Goal: Browse casually

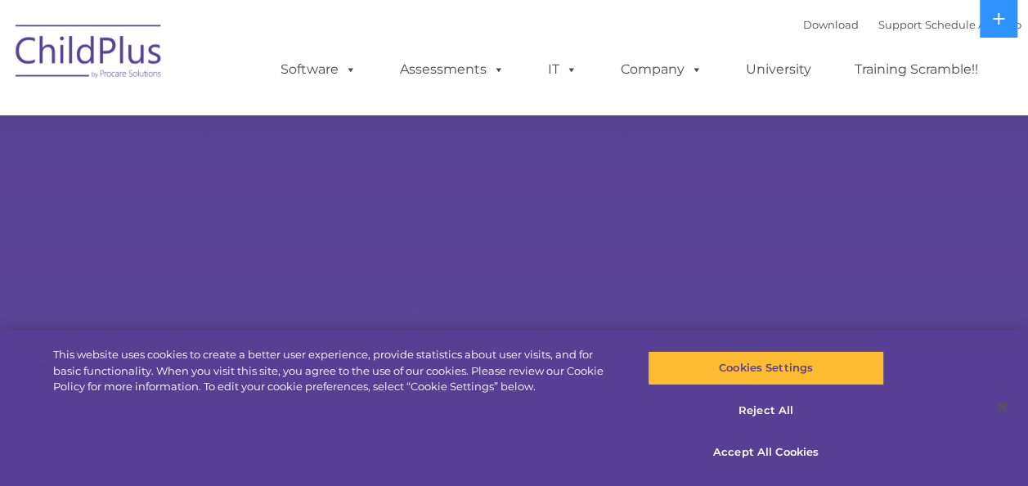
select select "MEDIUM"
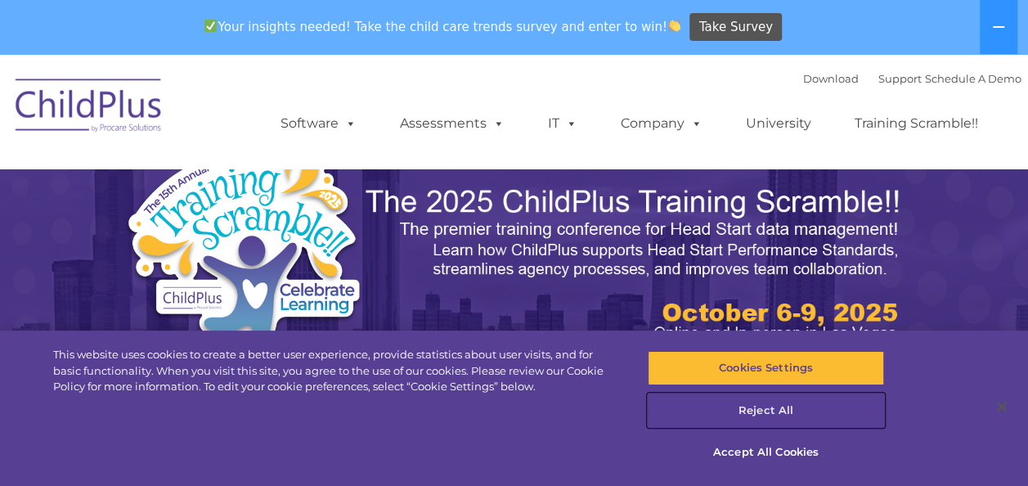
click at [756, 410] on button "Reject All" at bounding box center [766, 410] width 236 height 34
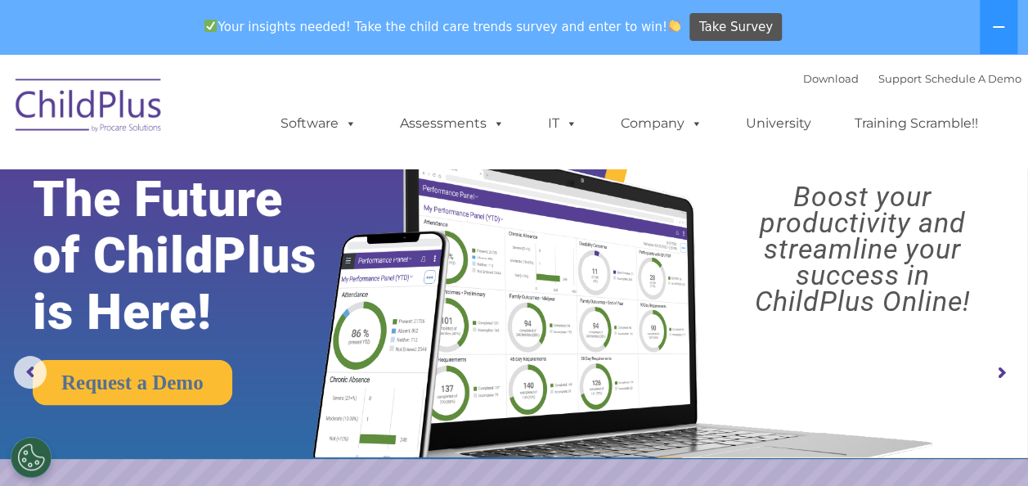
click at [840, 336] on img at bounding box center [619, 282] width 645 height 349
click at [998, 366] on rs-arrow at bounding box center [1001, 373] width 33 height 33
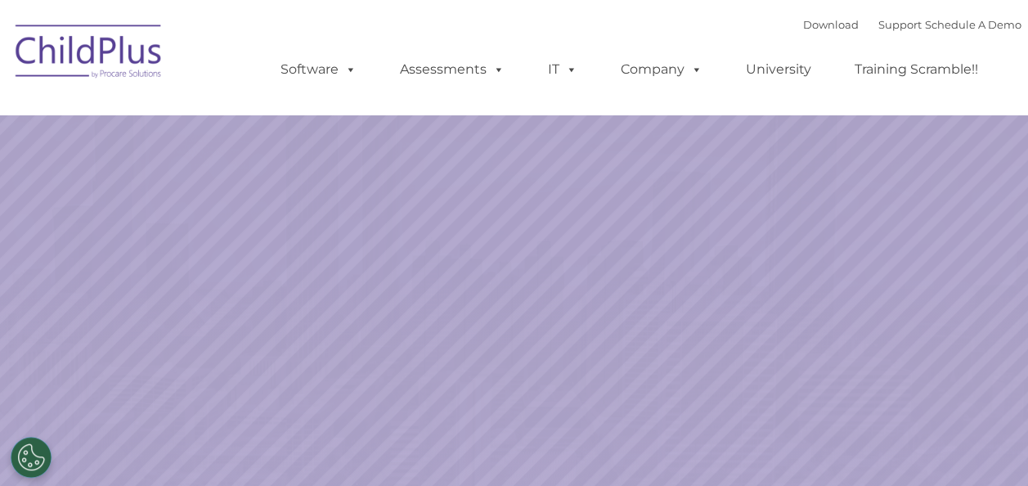
select select "MEDIUM"
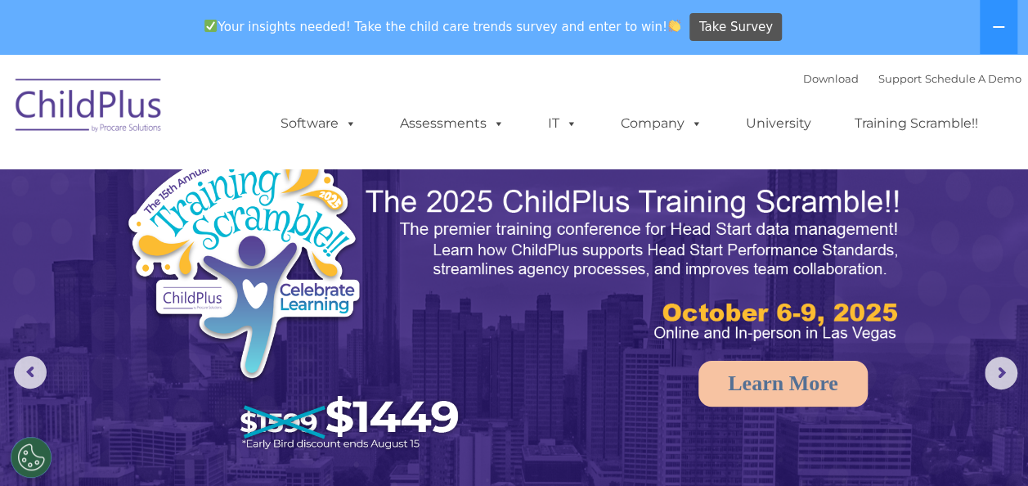
click at [98, 118] on img at bounding box center [89, 108] width 164 height 82
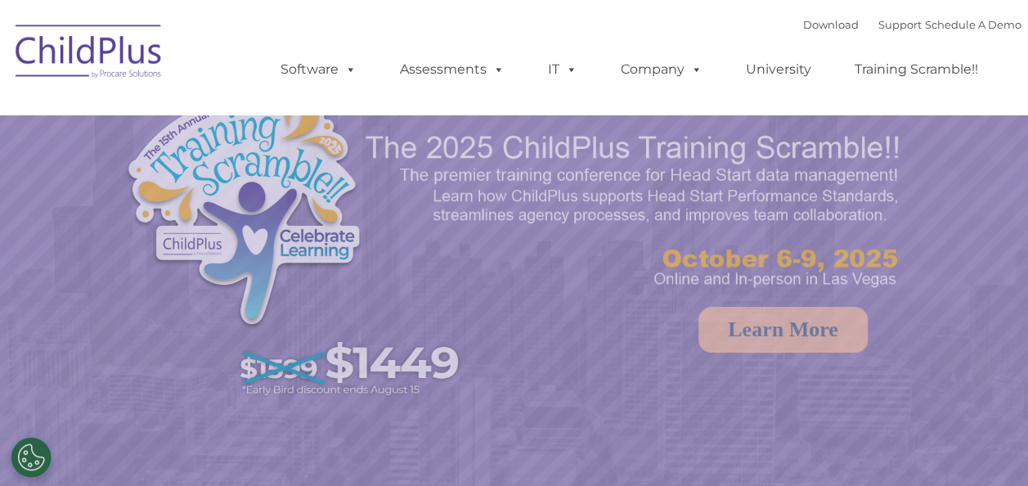
select select "MEDIUM"
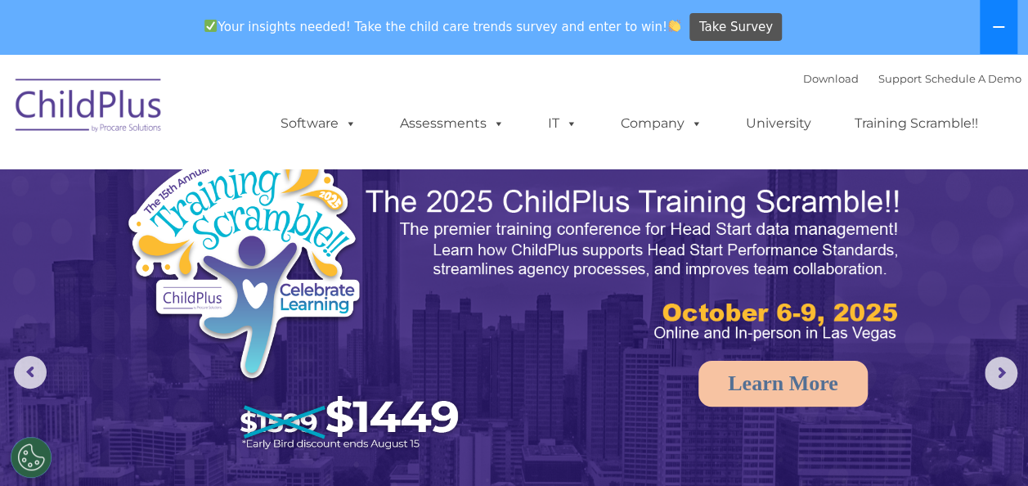
click at [992, 21] on icon at bounding box center [998, 26] width 13 height 13
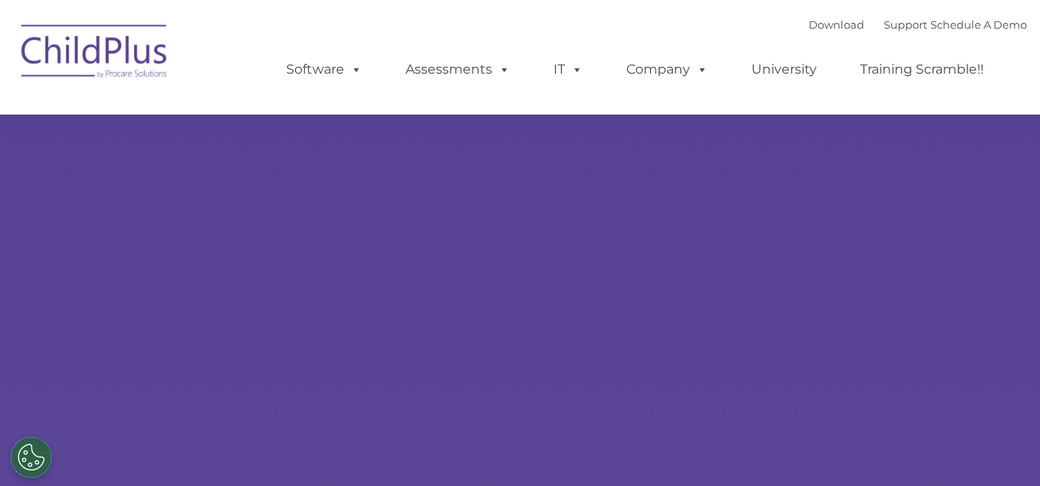
type input ""
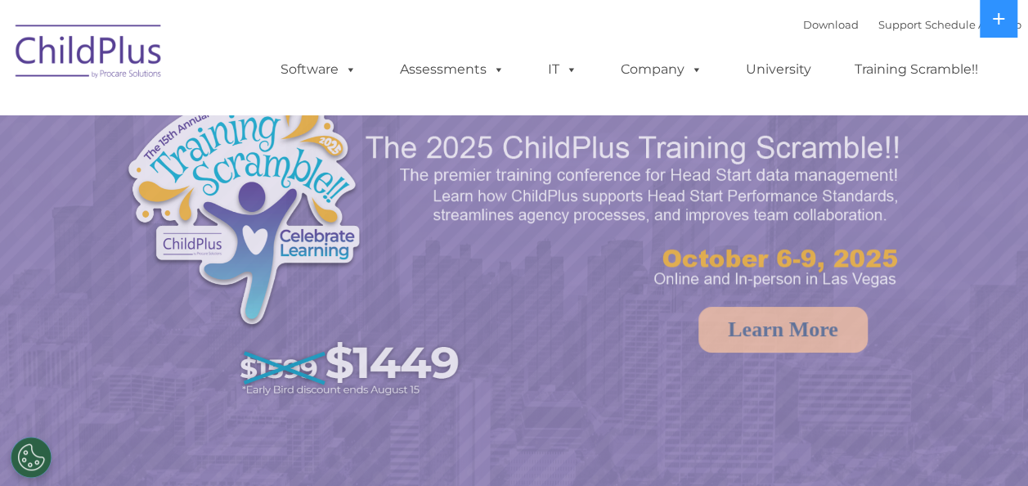
select select "MEDIUM"
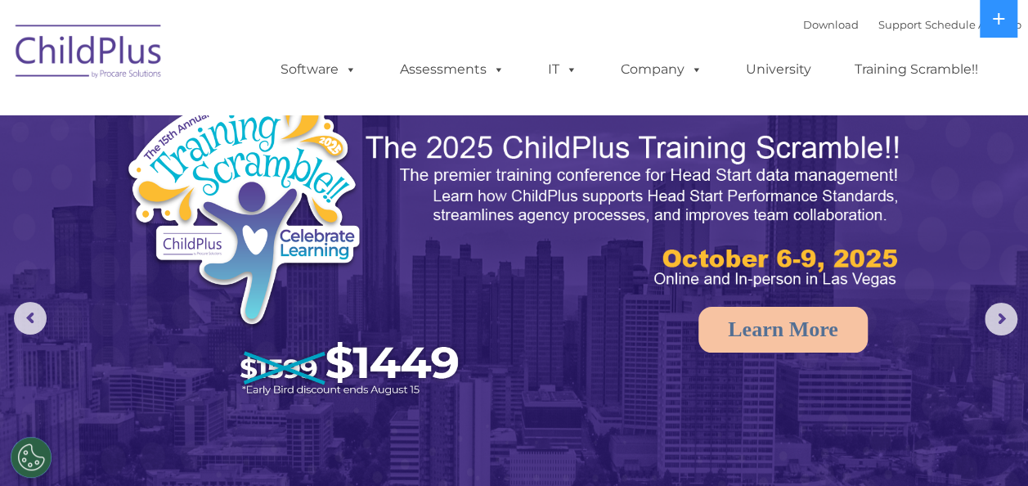
click at [102, 291] on img at bounding box center [514, 323] width 1028 height 647
